Goal: Information Seeking & Learning: Learn about a topic

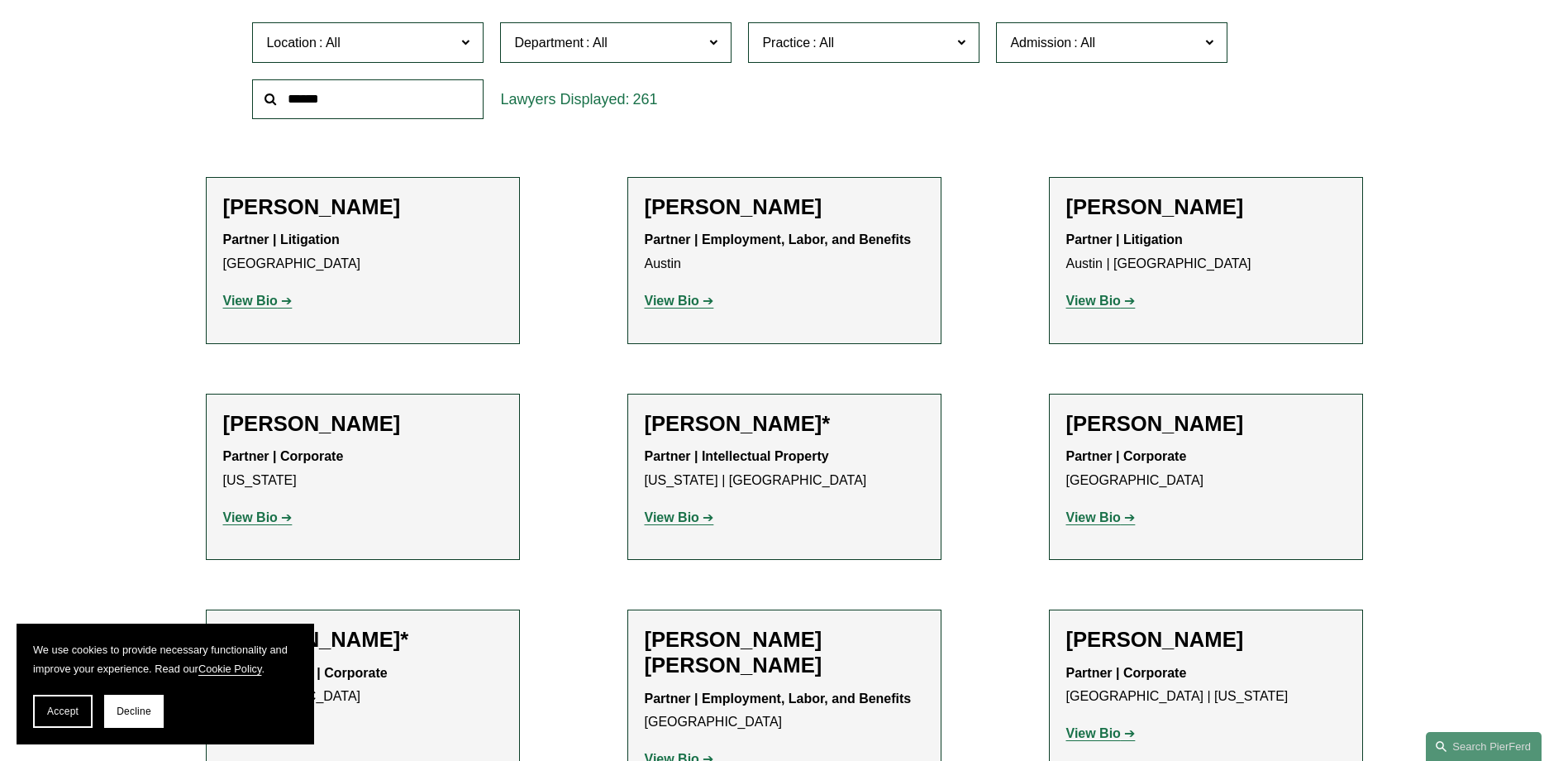
scroll to position [662, 0]
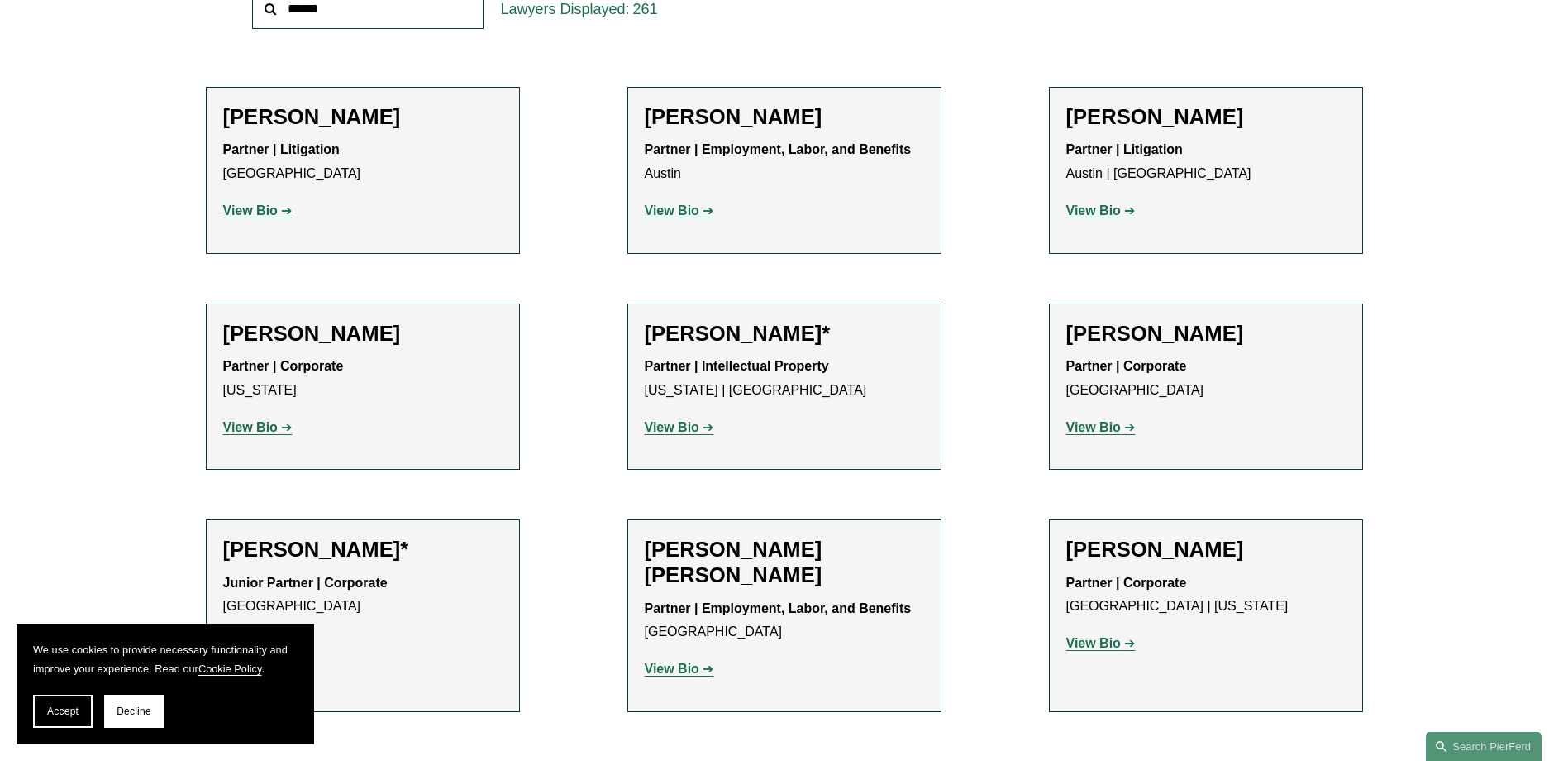
click at [236, 223] on p "View Bio" at bounding box center [363, 211] width 280 height 24
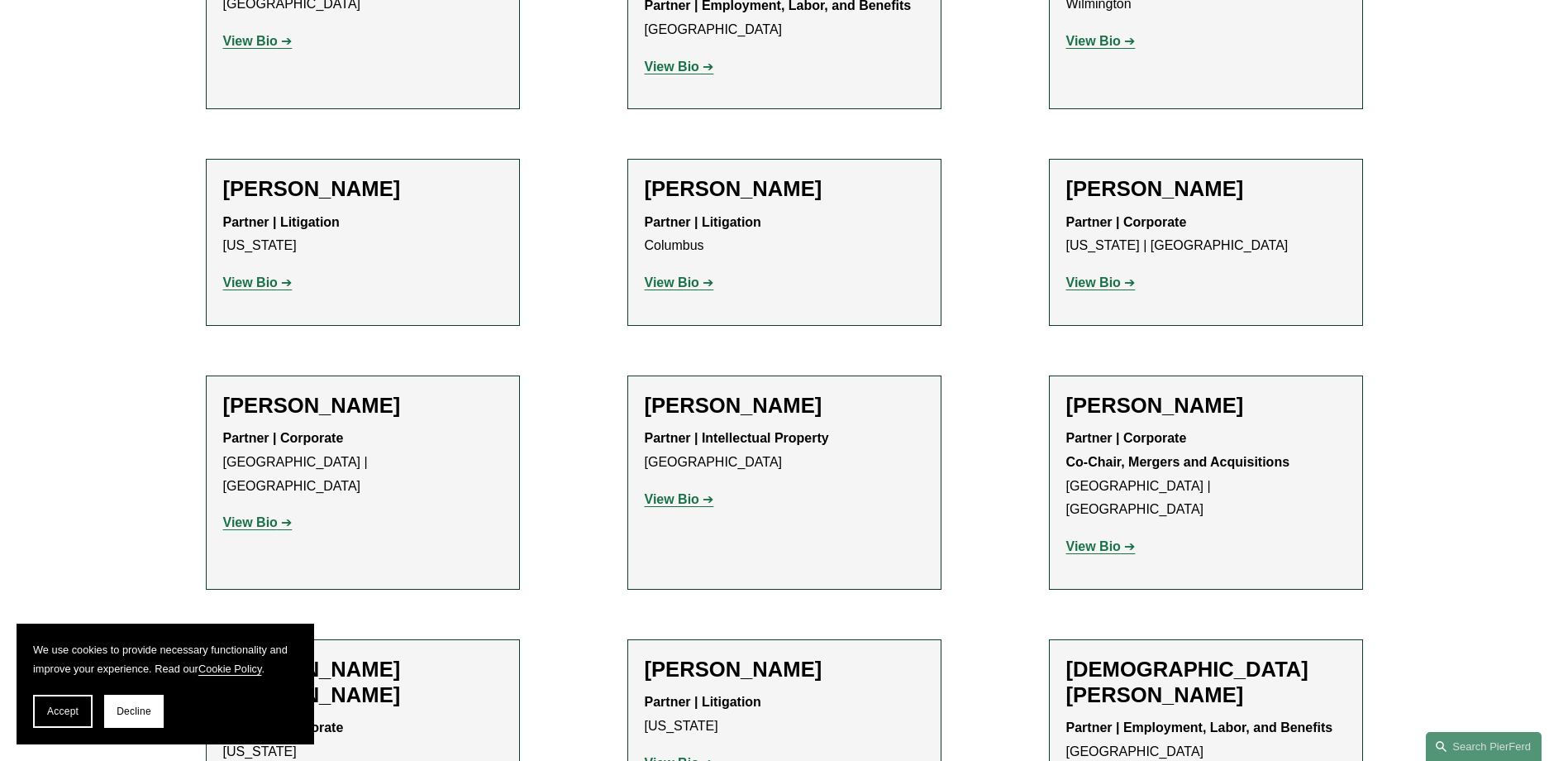
scroll to position [17236, 0]
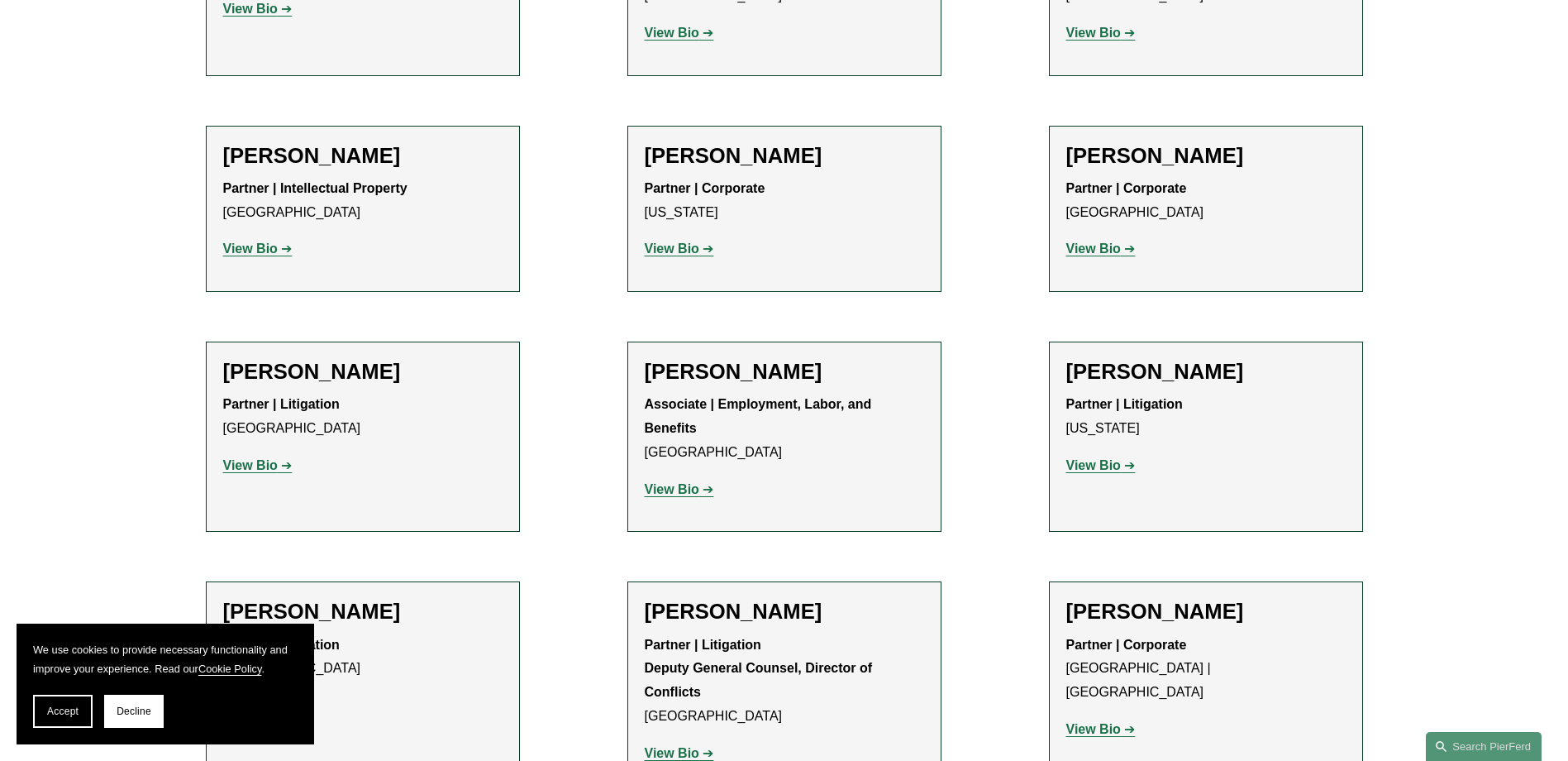
click at [45, 722] on button "Accept" at bounding box center [63, 712] width 59 height 33
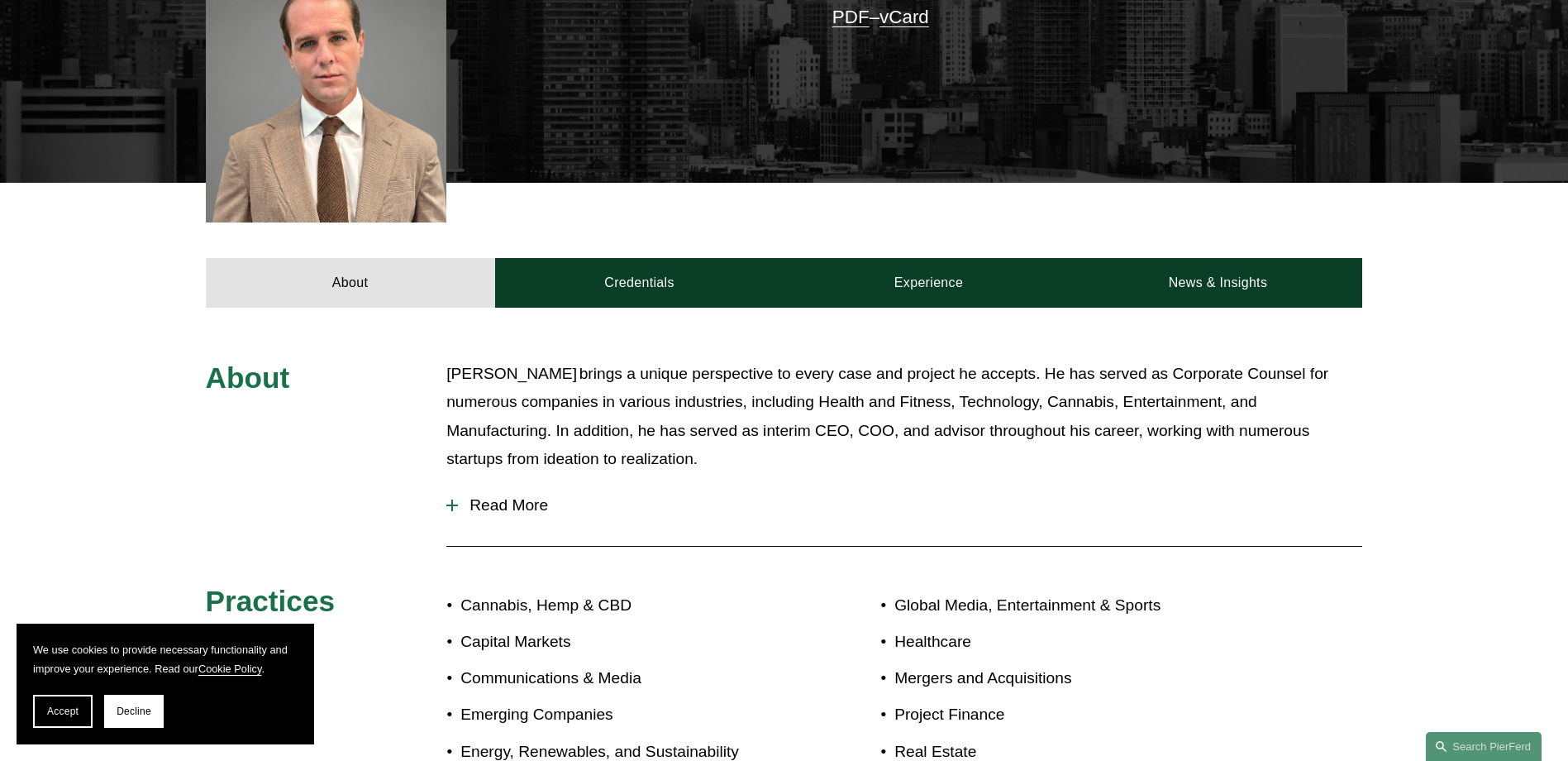
scroll to position [496, 0]
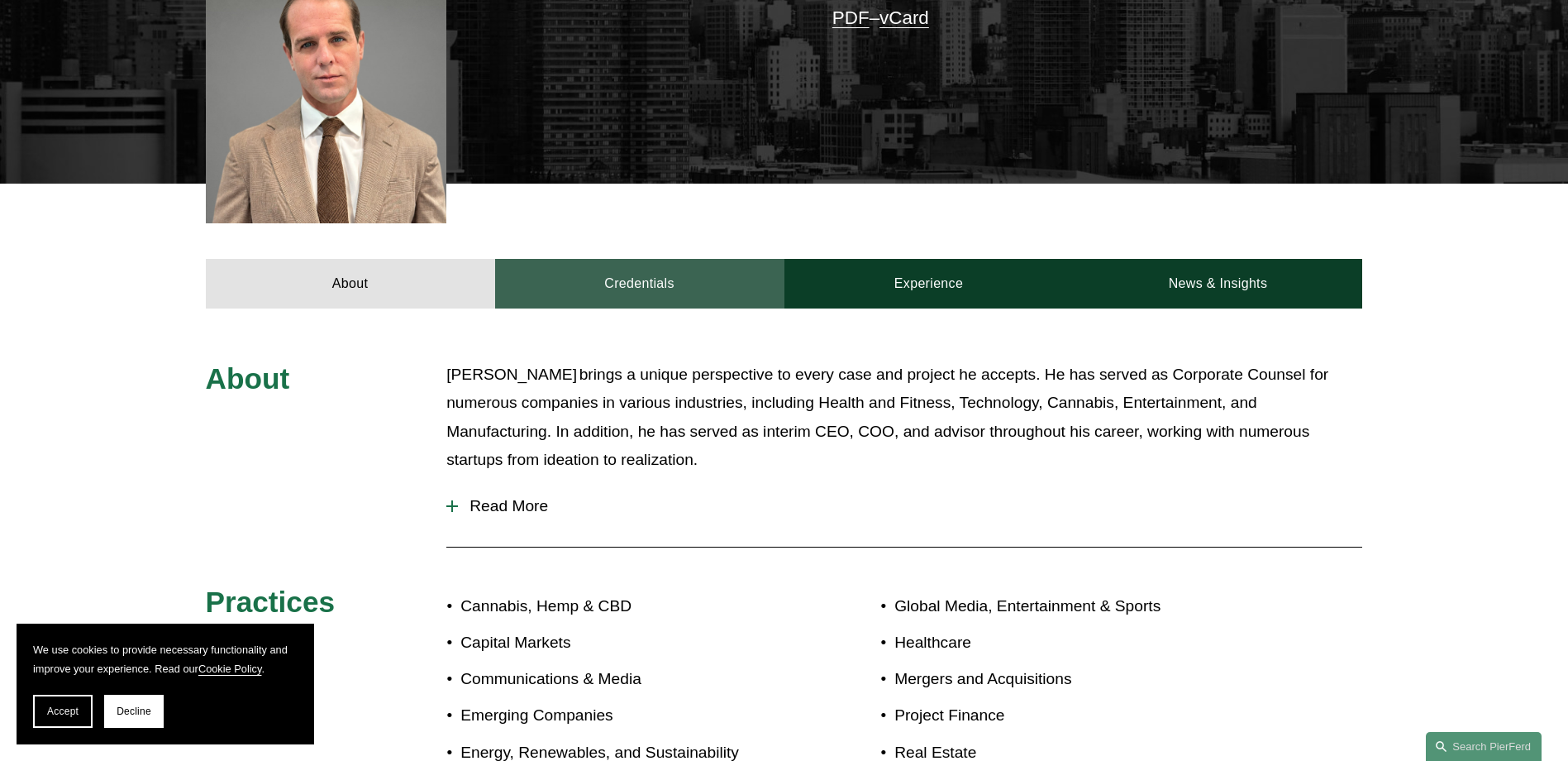
click at [596, 270] on link "Credentials" at bounding box center [640, 284] width 289 height 49
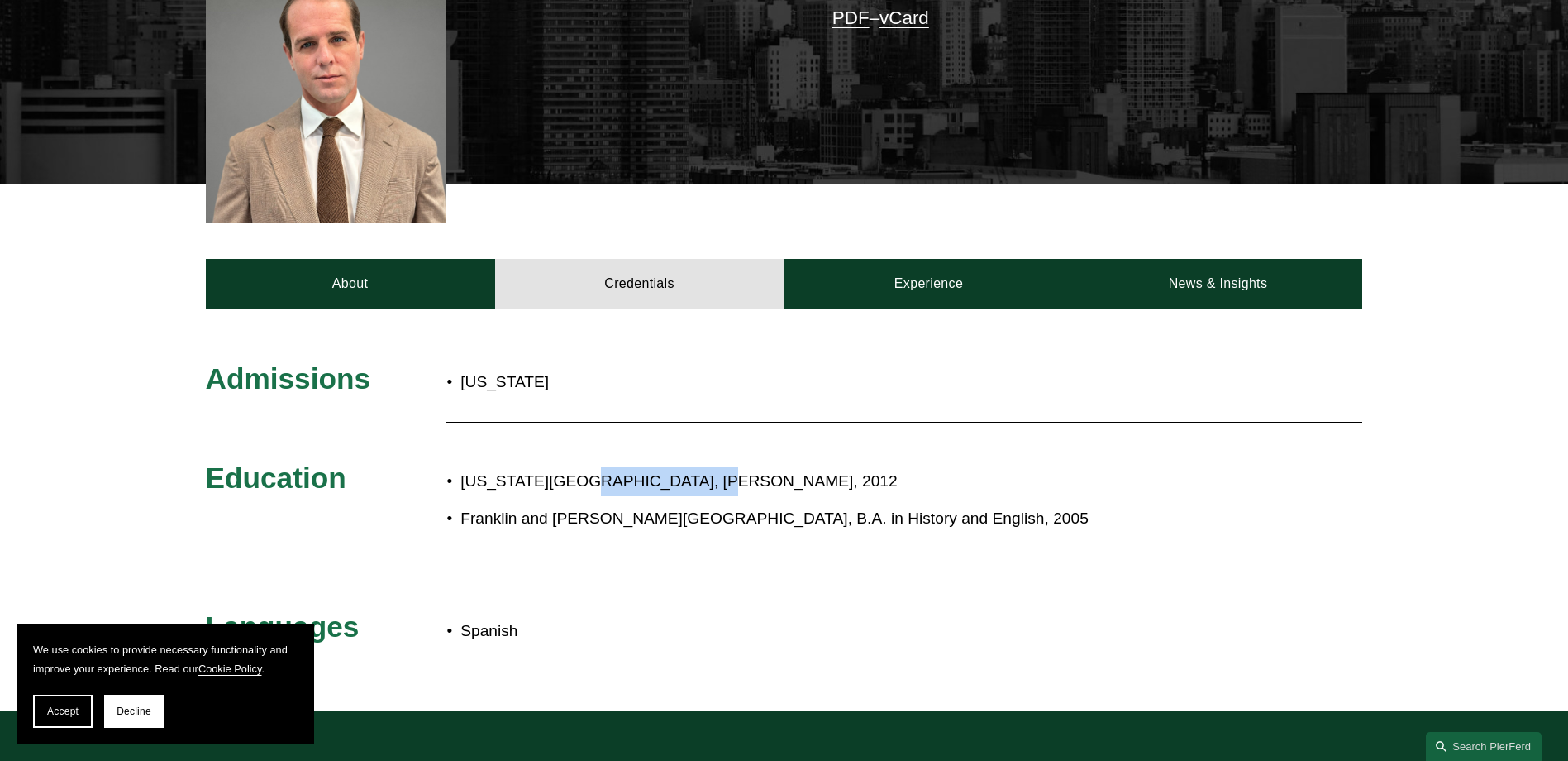
drag, startPoint x: 734, startPoint y: 457, endPoint x: 579, endPoint y: 466, distance: 155.3
click at [579, 468] on p "New York Law School, J.D., 2012" at bounding box center [839, 481] width 757 height 29
drag, startPoint x: 579, startPoint y: 466, endPoint x: 521, endPoint y: 450, distance: 60.2
click at [521, 460] on div "New York Law School, J.D., 2012 Franklin and Marshall College, B.A. in History …" at bounding box center [833, 500] width 772 height 81
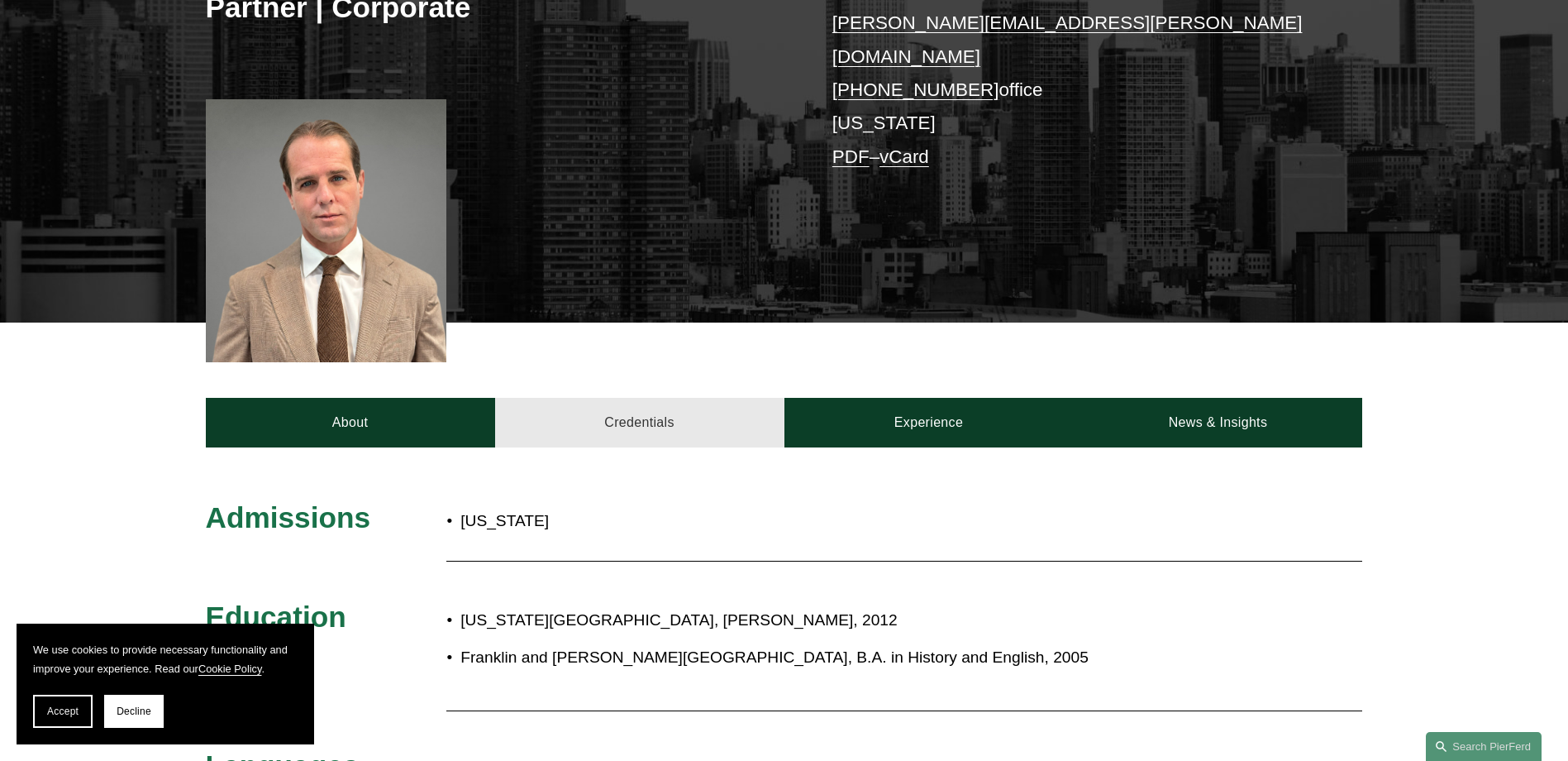
scroll to position [331, 0]
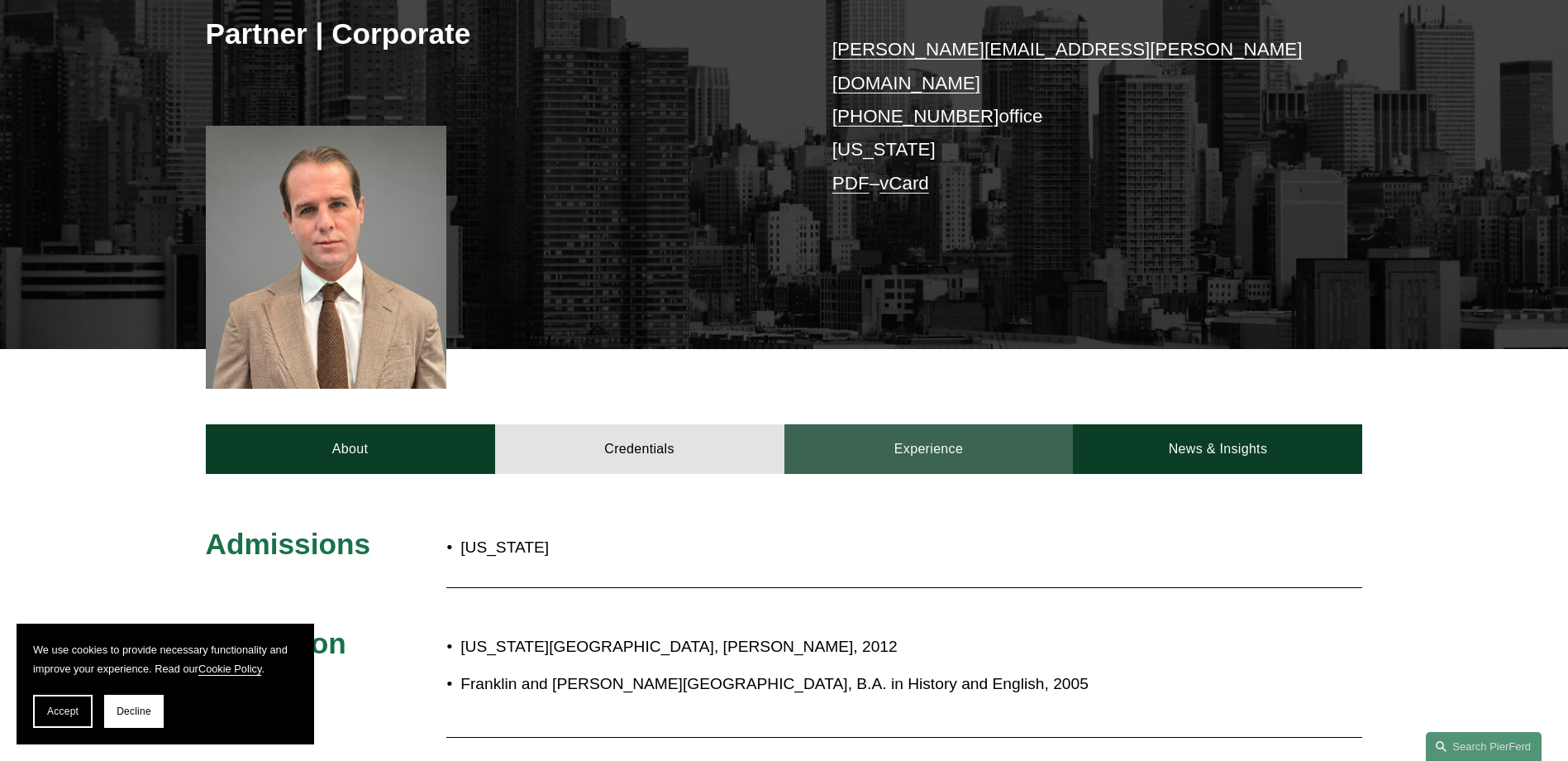
click at [973, 436] on link "Experience" at bounding box center [929, 449] width 289 height 49
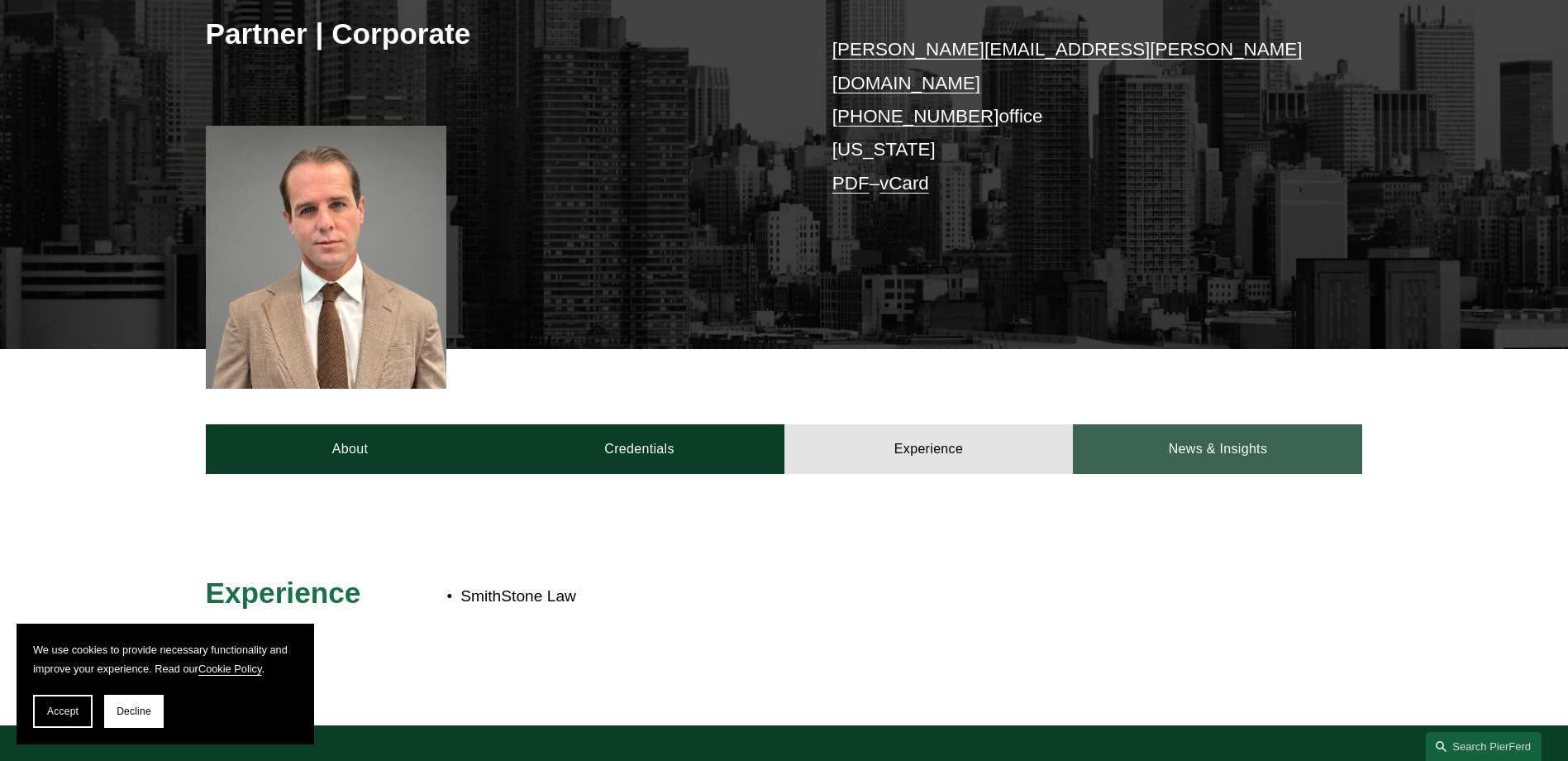
click at [1114, 427] on link "News & Insights" at bounding box center [1218, 449] width 289 height 49
